Goal: Ask a question: Seek information or help from site administrators or community

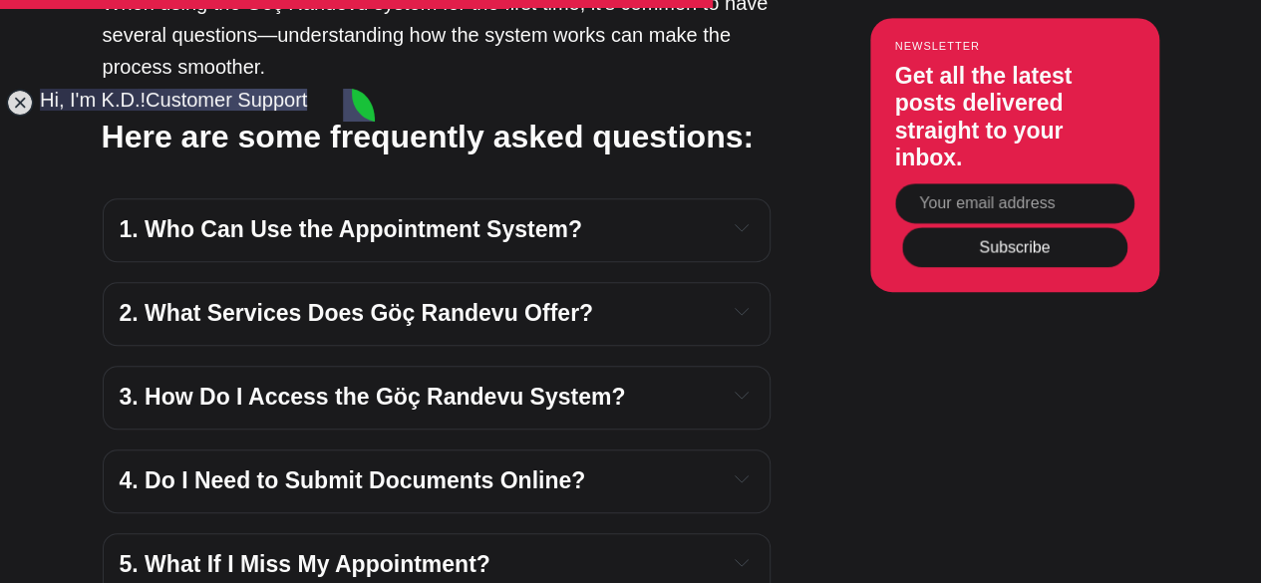
scroll to position [5768, 0]
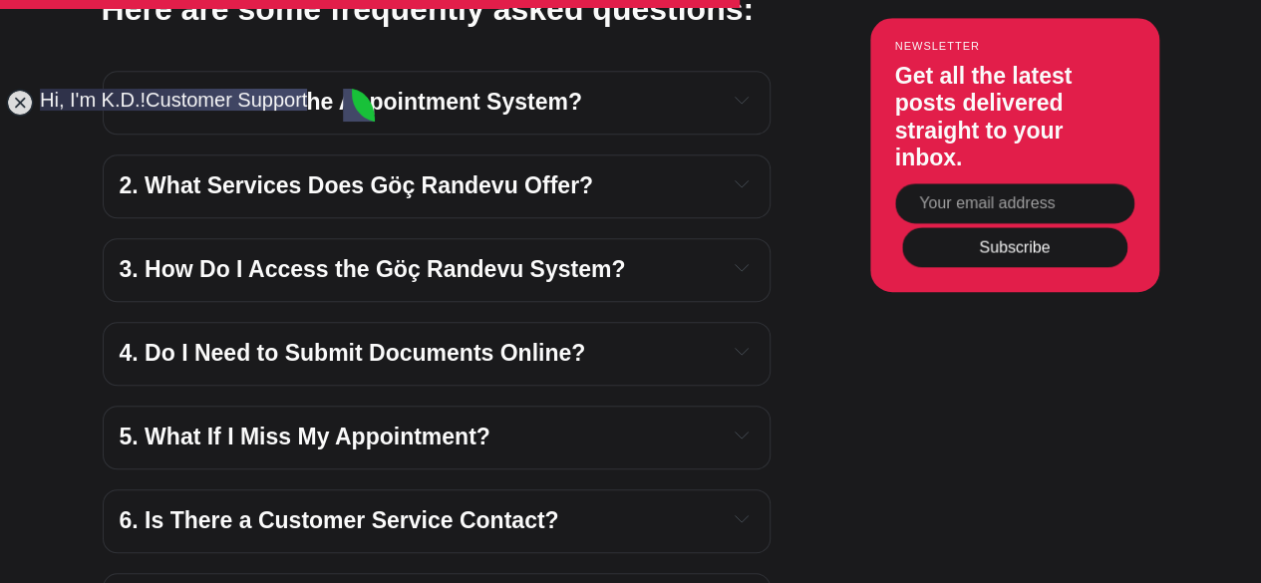
scroll to position [4473, 0]
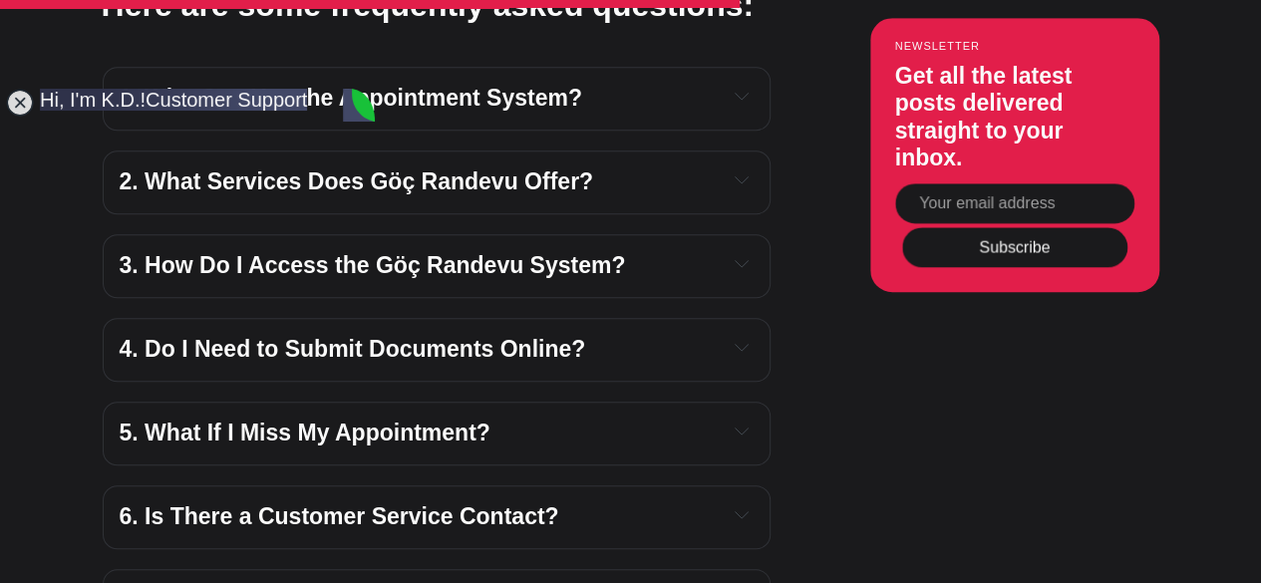
type textarea "I see, but i mean I like the institution I found. And i want to study there, an…"
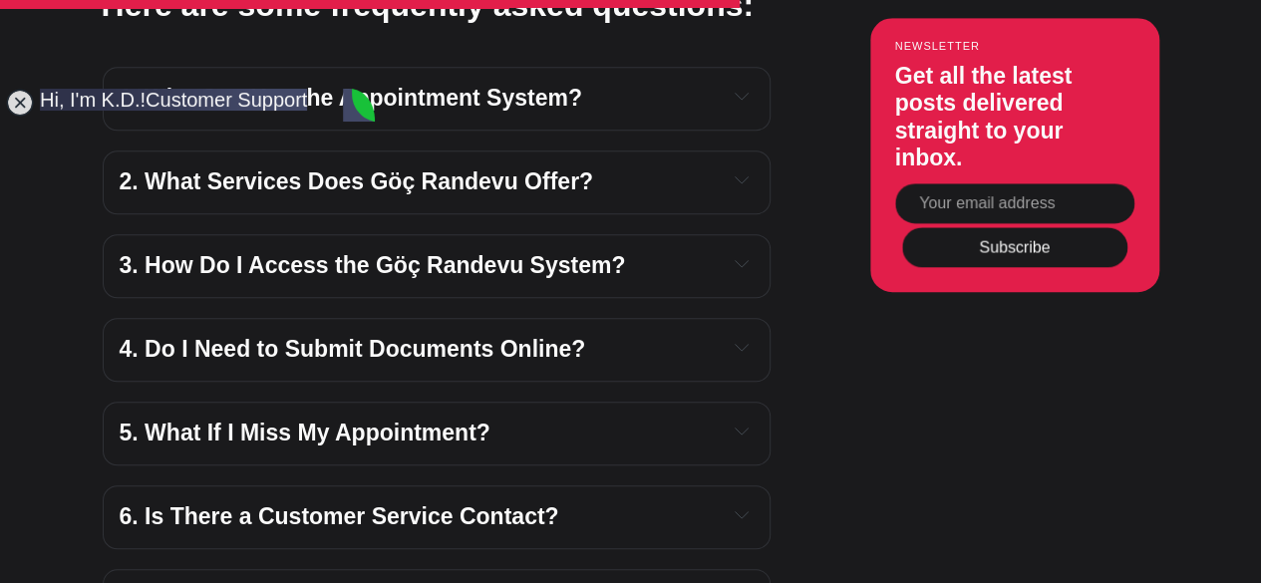
scroll to position [5567, 0]
type textarea "thanks for your insight"
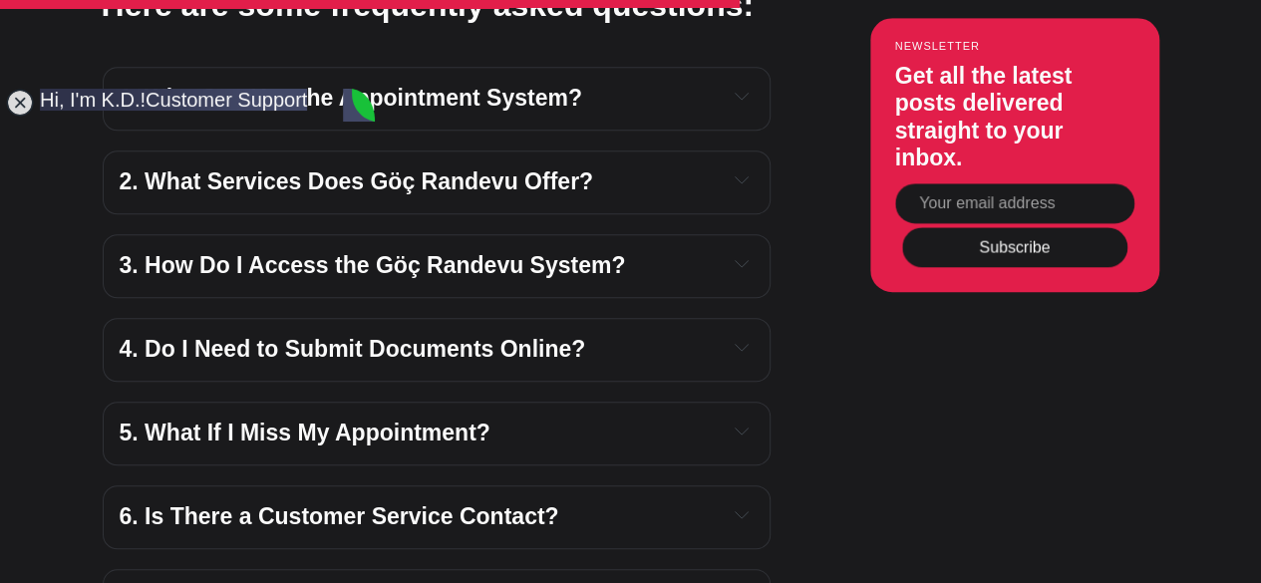
scroll to position [6798, 0]
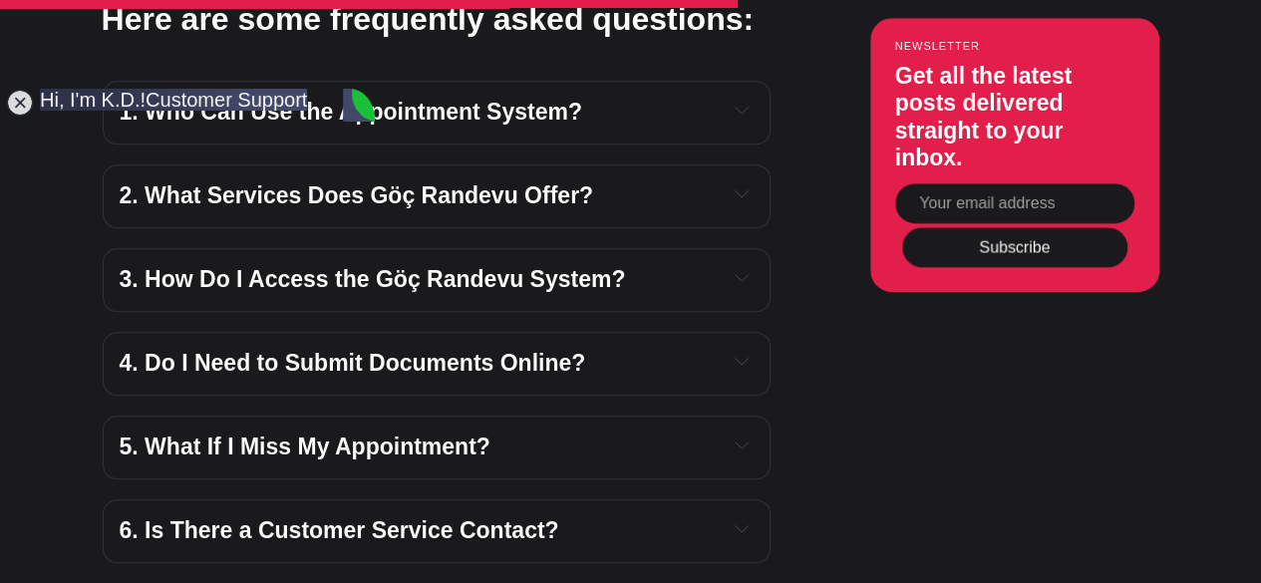
scroll to position [28, 0]
type textarea "You are absolutely right that's a big concern. Universities are asking much mor…"
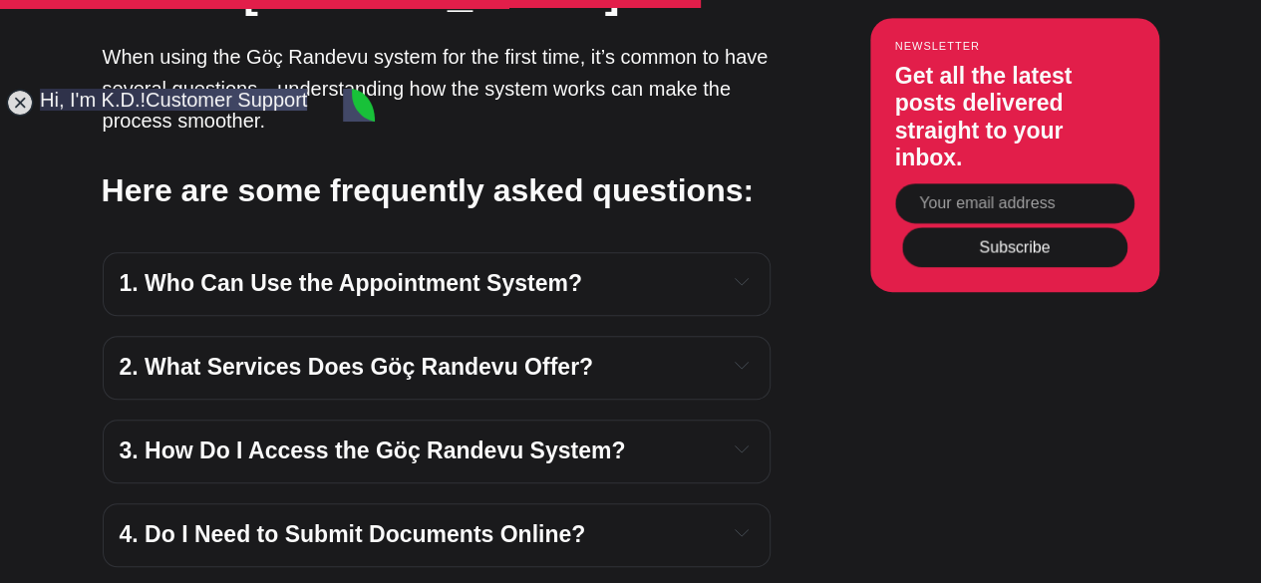
scroll to position [7157, 0]
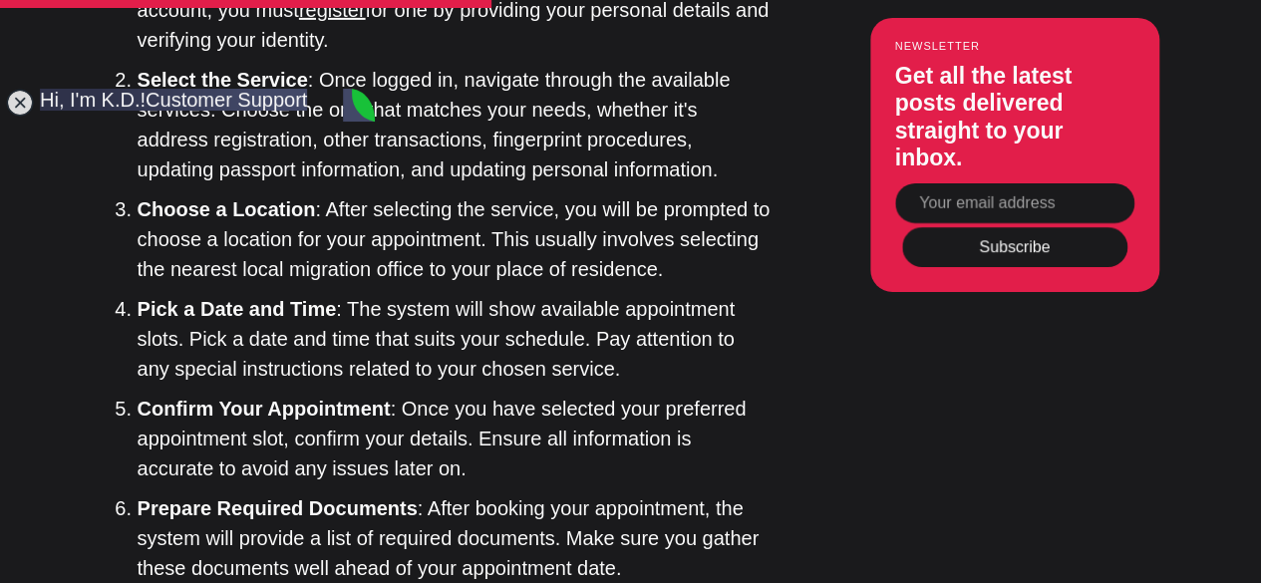
scroll to position [7681, 0]
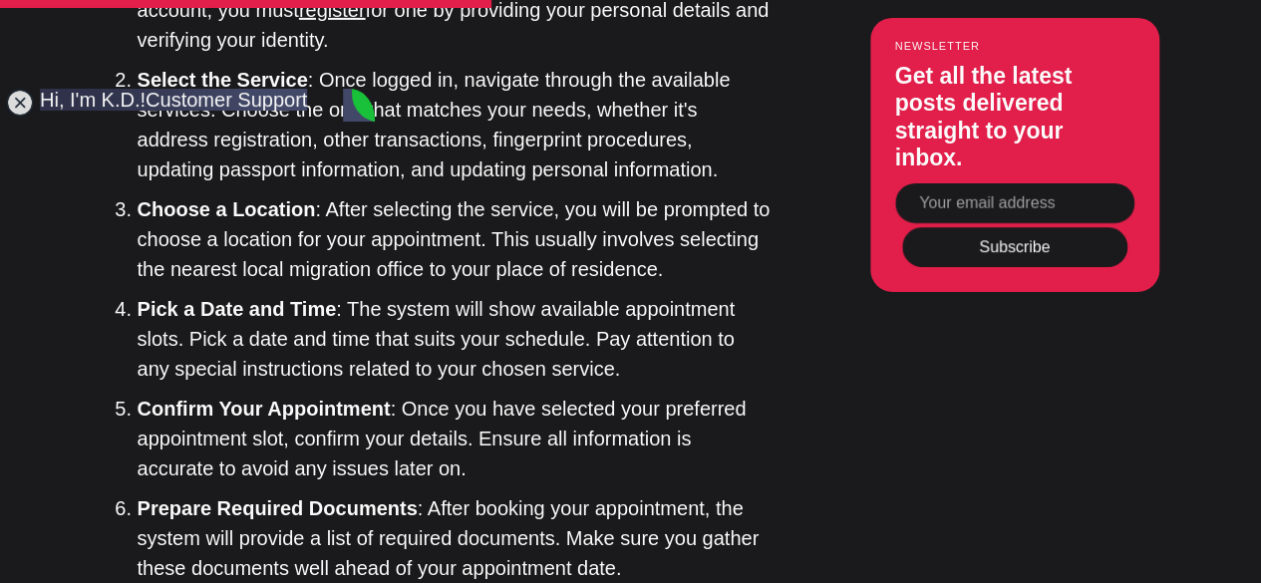
scroll to position [0, 0]
type textarea "ok but i haven't seen that tourist digital nomad application on the turkish con…"
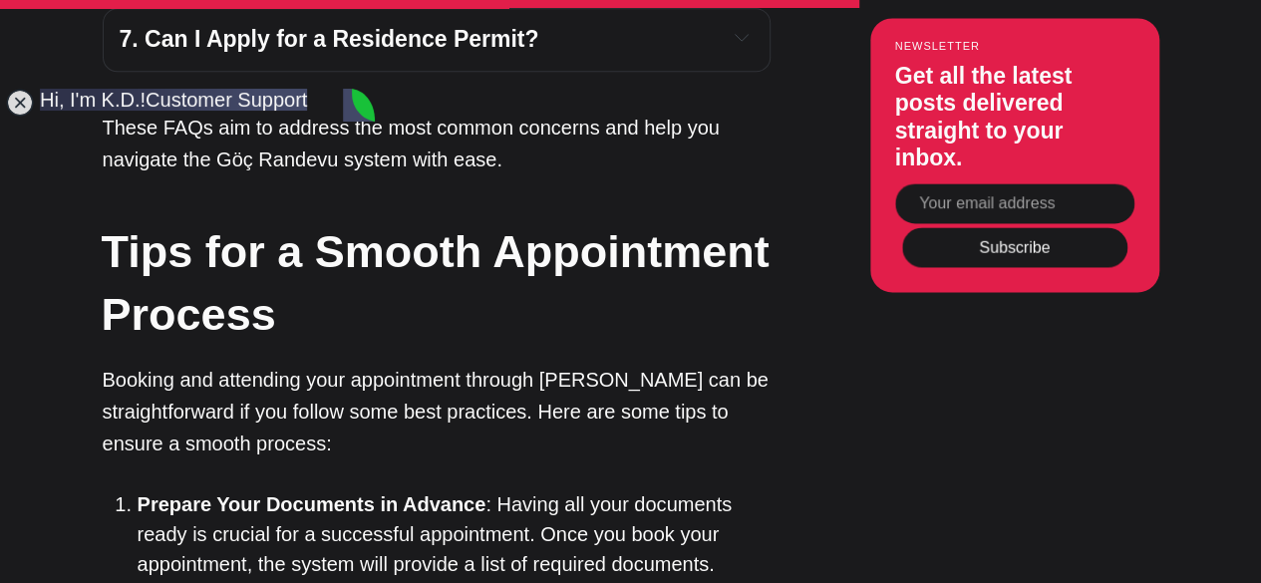
scroll to position [8359, 0]
type textarea "3k per month i don't have that"
type textarea "I think I will stick with uni it's my best bet"
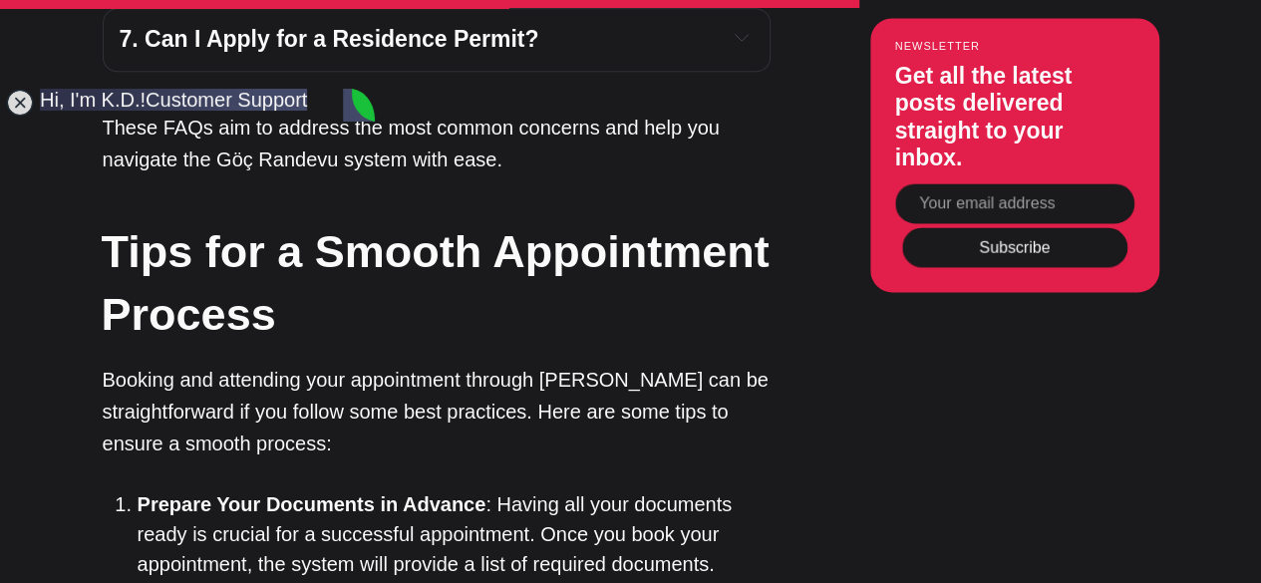
type textarea "ok thanks"
type textarea ":)"
type textarea "you too thanks for your time :)"
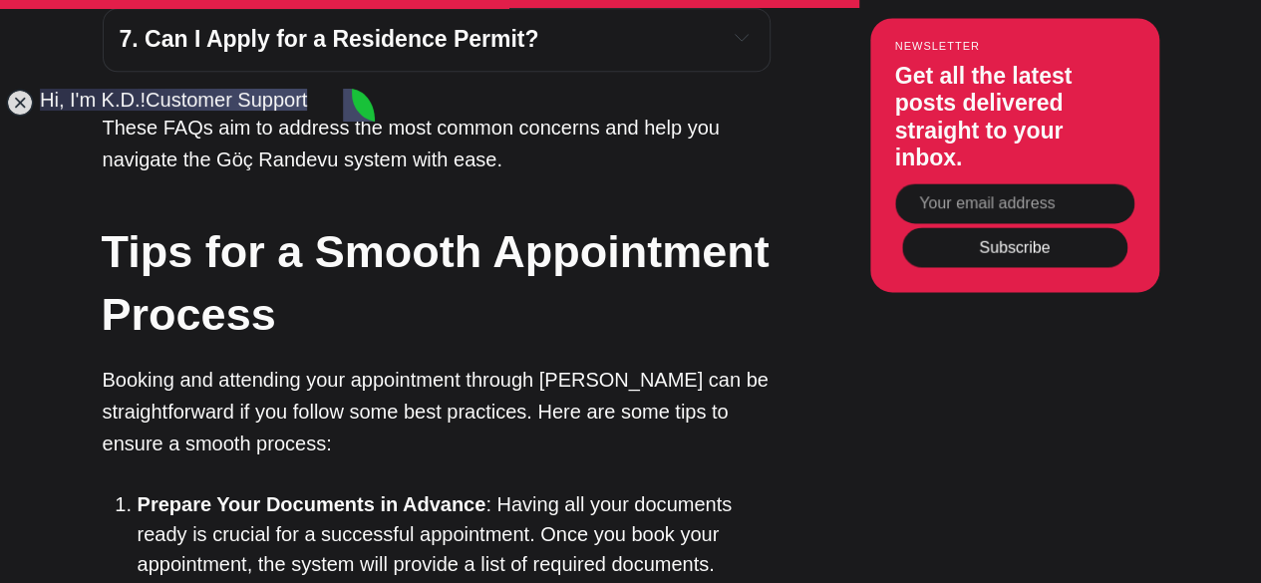
scroll to position [9164, 0]
click at [359, 99] on jdiv at bounding box center [359, 106] width 32 height 34
click at [513, 220] on h2 "Tips for a Smooth Appointment Process" at bounding box center [436, 283] width 668 height 126
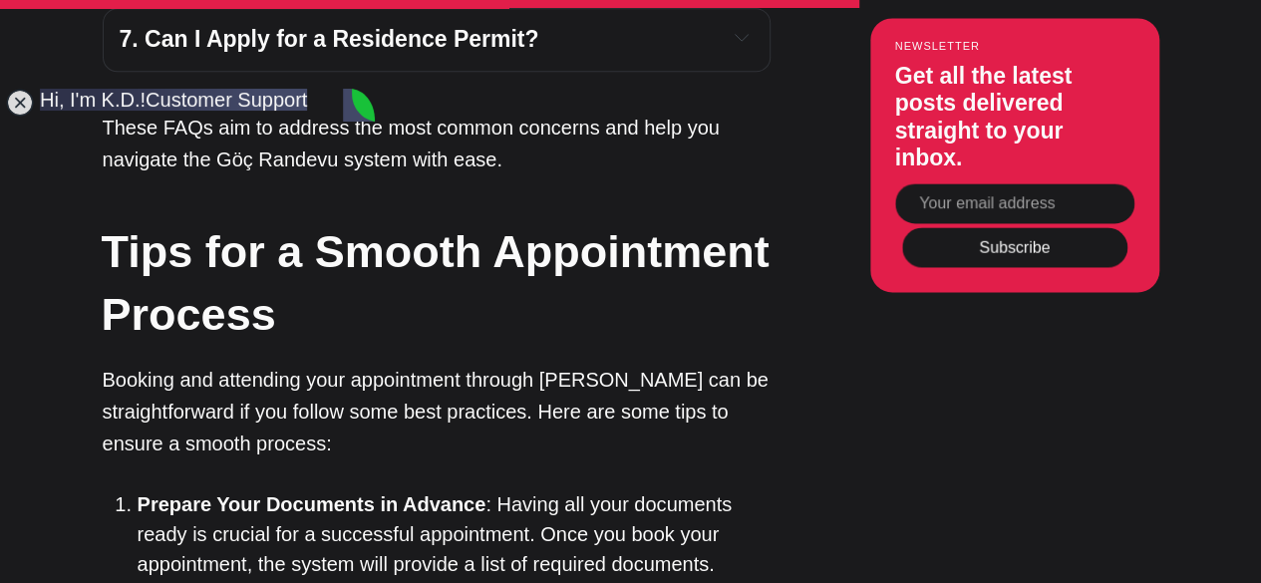
type textarea "i"
type textarea "one type?"
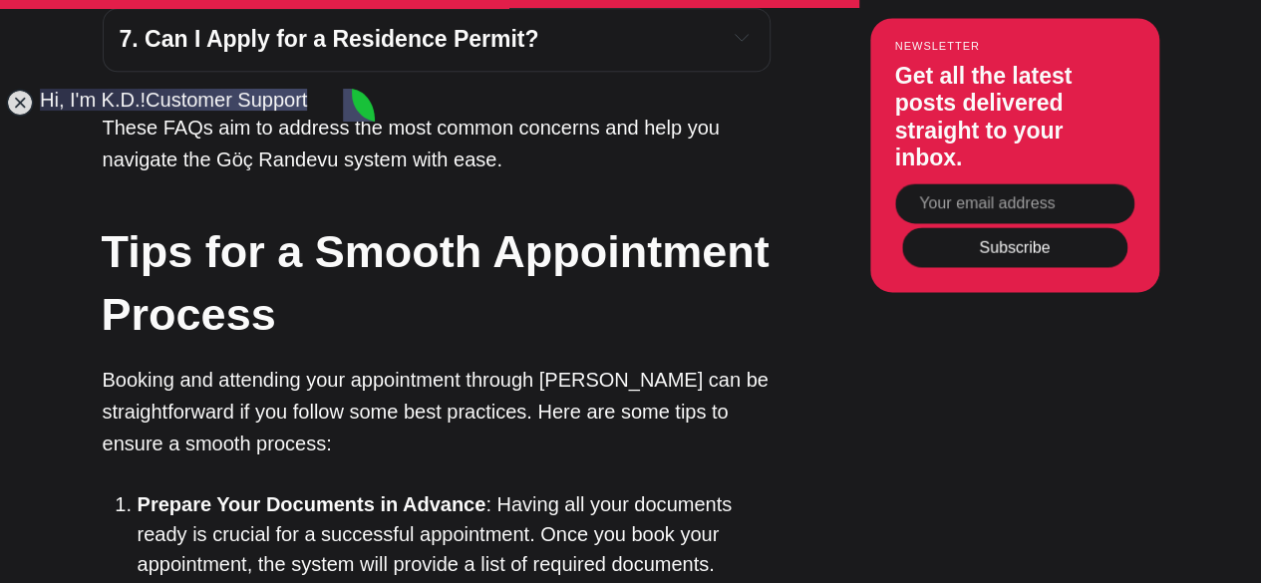
scroll to position [5545, 0]
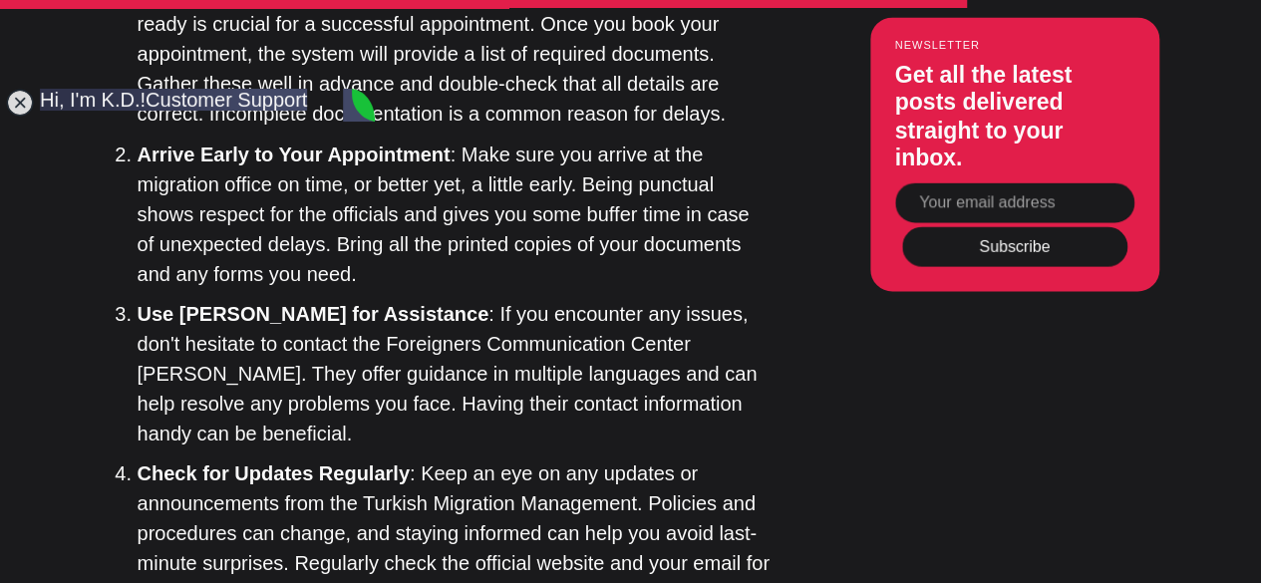
click at [25, 107] on jdiv at bounding box center [20, 103] width 28 height 28
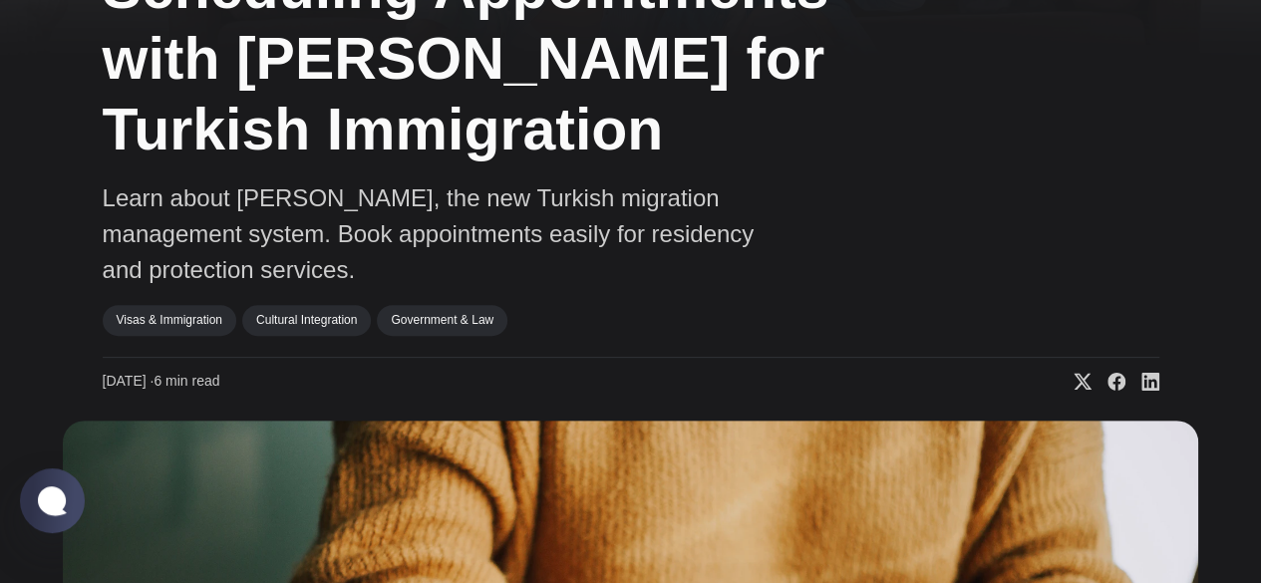
scroll to position [0, 0]
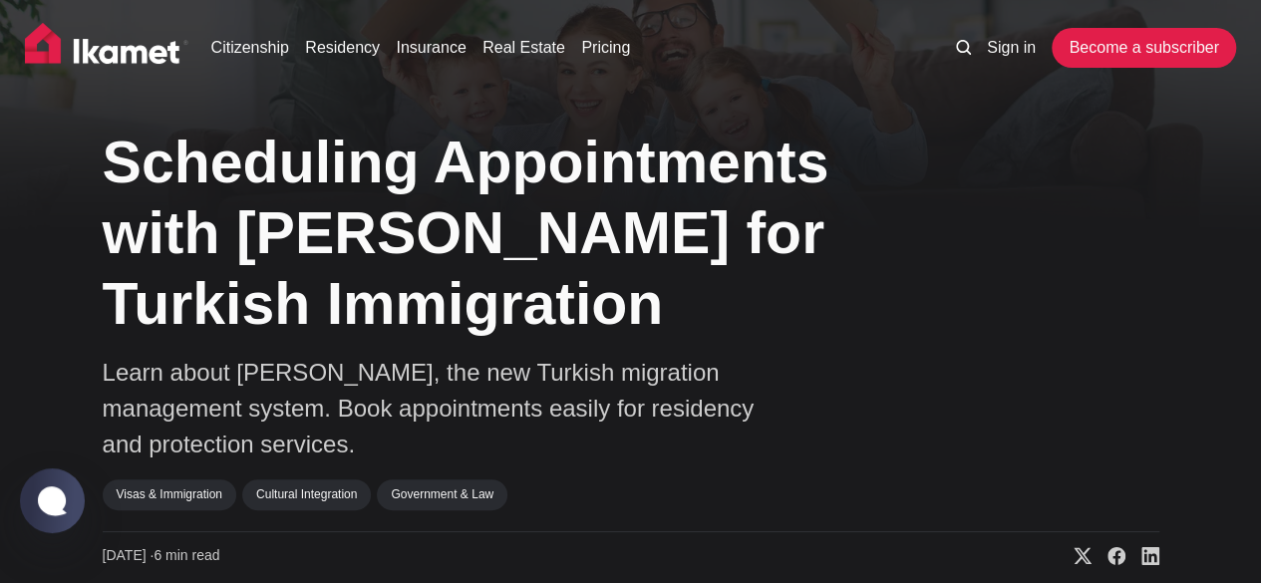
click at [114, 41] on img at bounding box center [106, 48] width 163 height 50
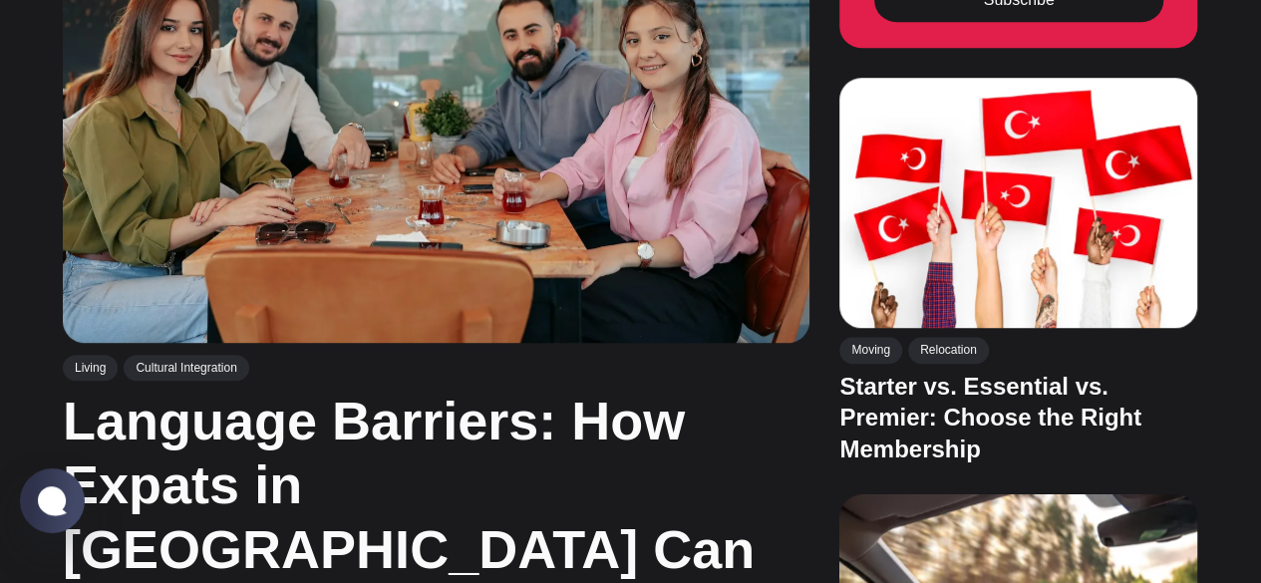
scroll to position [781, 0]
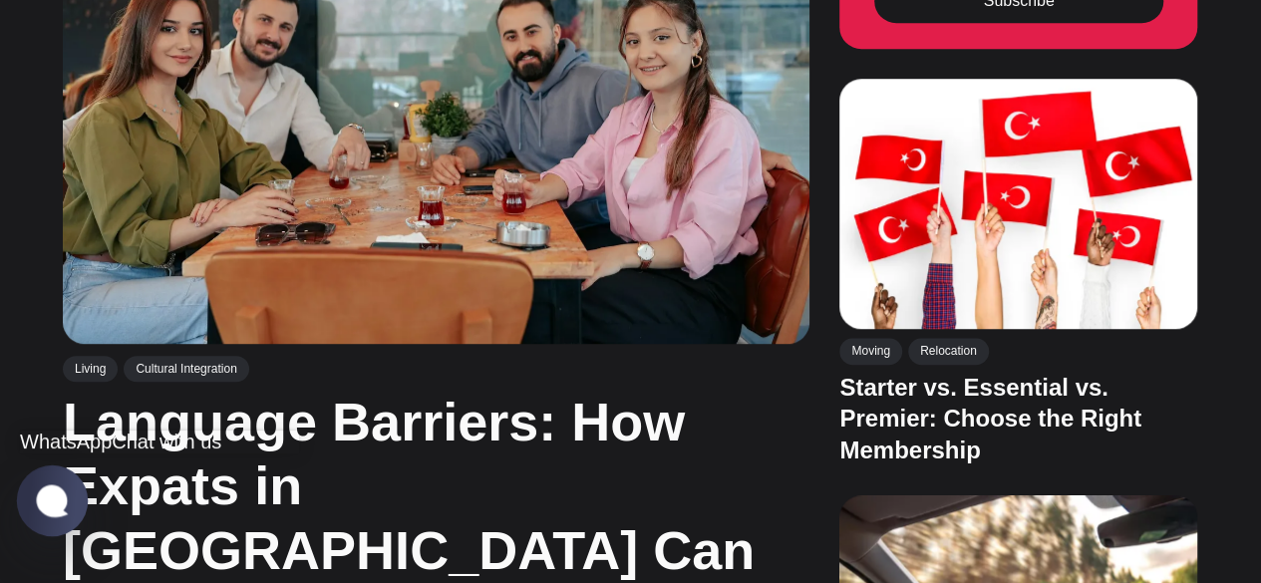
click at [65, 492] on jdiv at bounding box center [52, 500] width 39 height 34
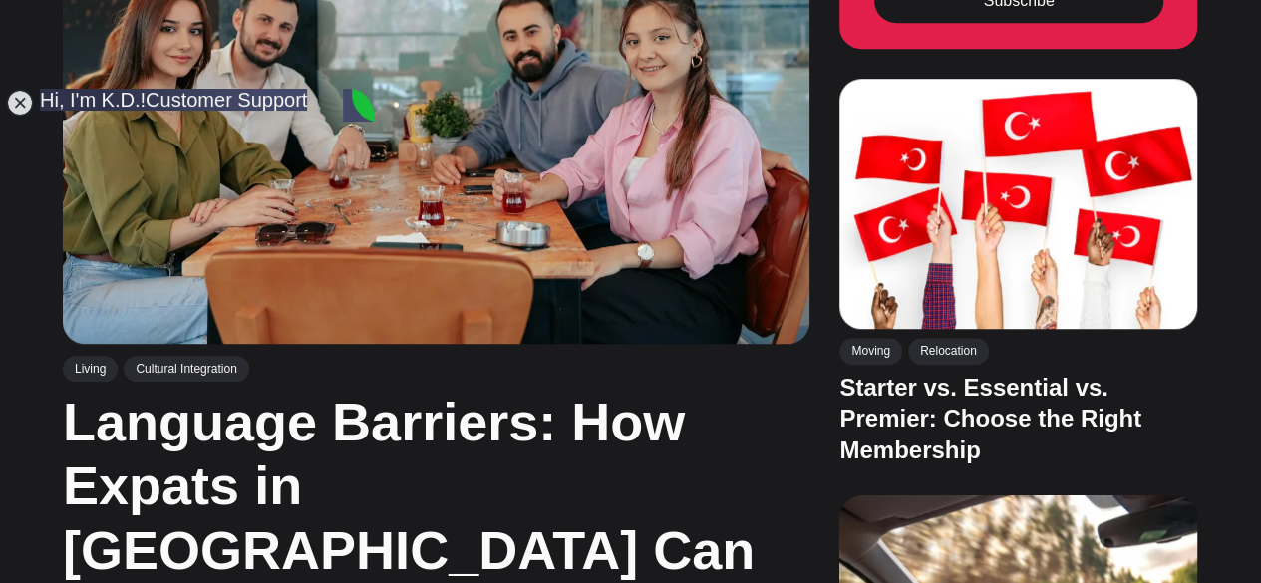
scroll to position [7549, 0]
